Goal: Task Accomplishment & Management: Use online tool/utility

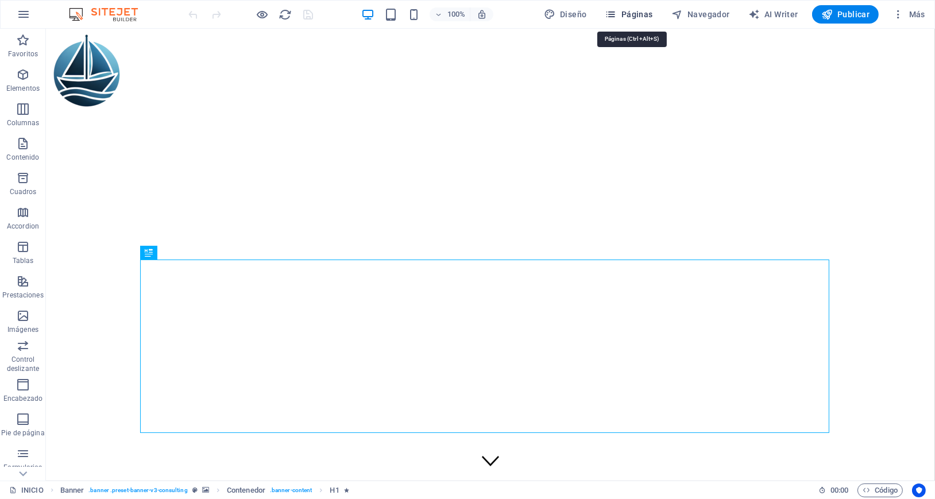
click at [634, 14] on span "Páginas" at bounding box center [629, 14] width 48 height 11
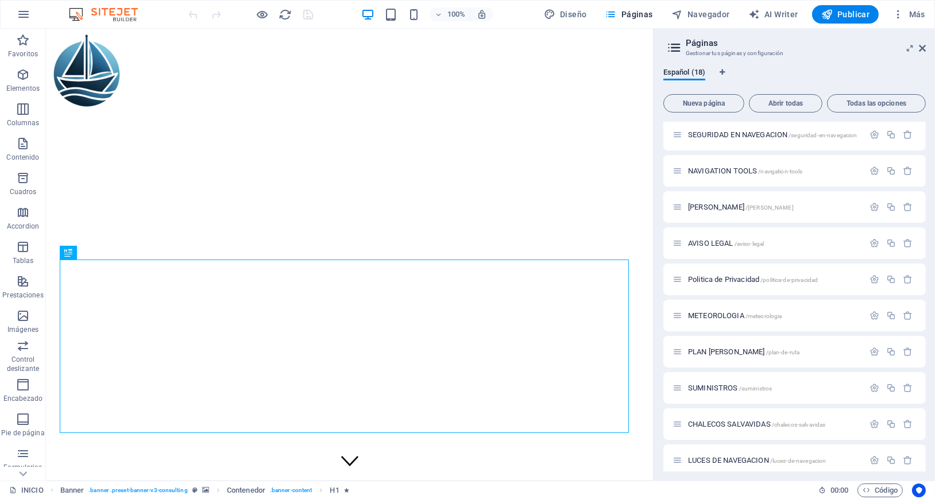
scroll to position [71, 0]
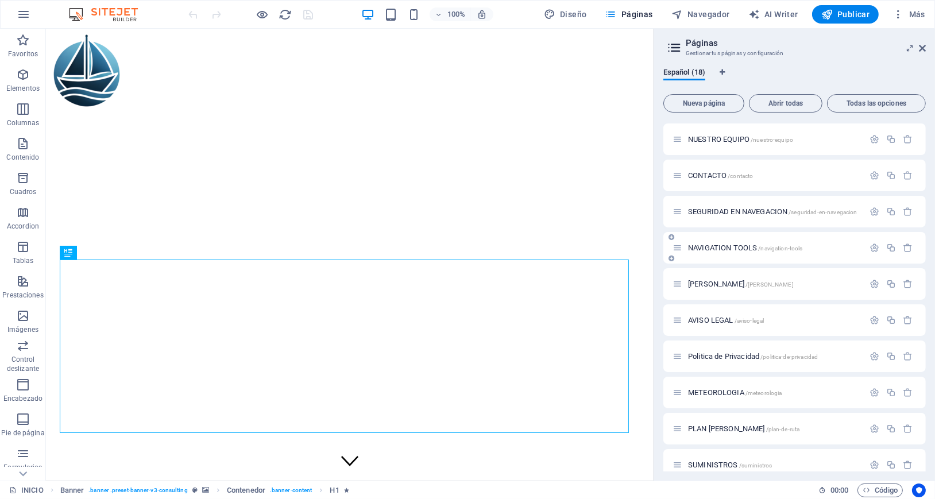
click at [750, 245] on span "NAVIGATION TOOLS /navigation-tools" at bounding box center [745, 247] width 115 height 9
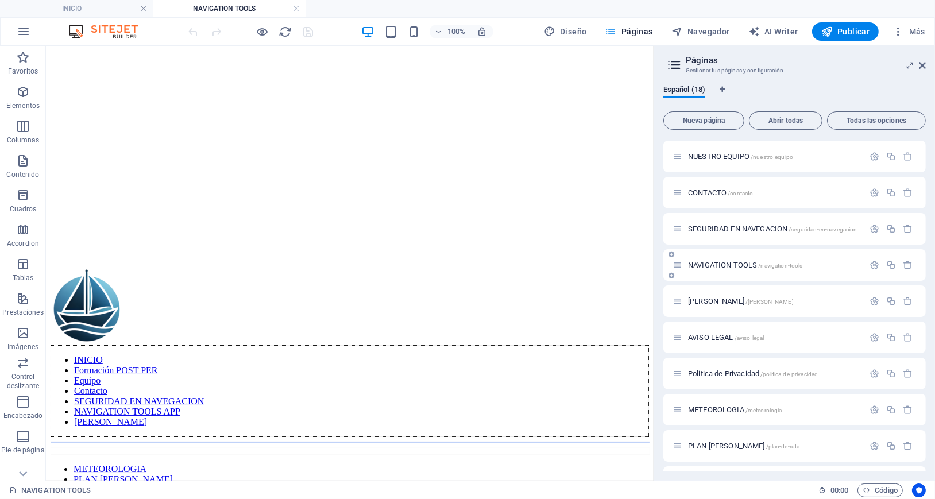
scroll to position [0, 0]
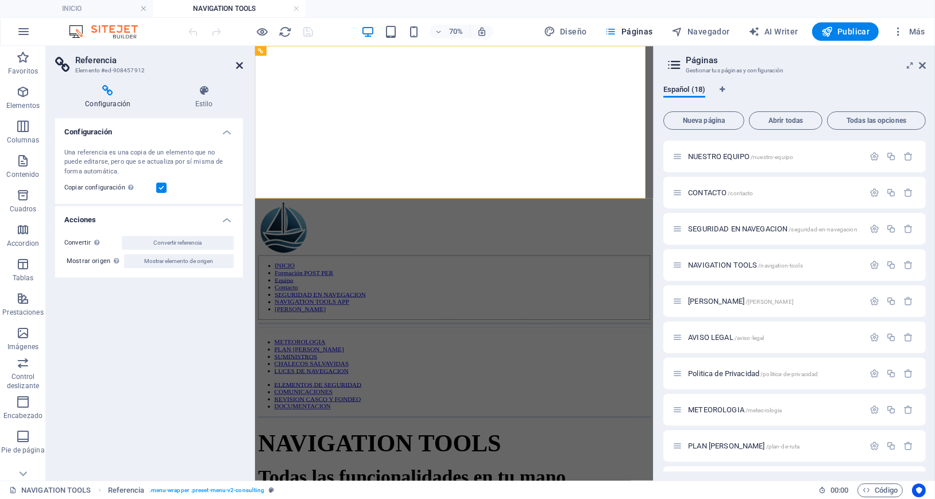
click at [236, 64] on icon at bounding box center [239, 65] width 7 height 9
